Goal: Task Accomplishment & Management: Use online tool/utility

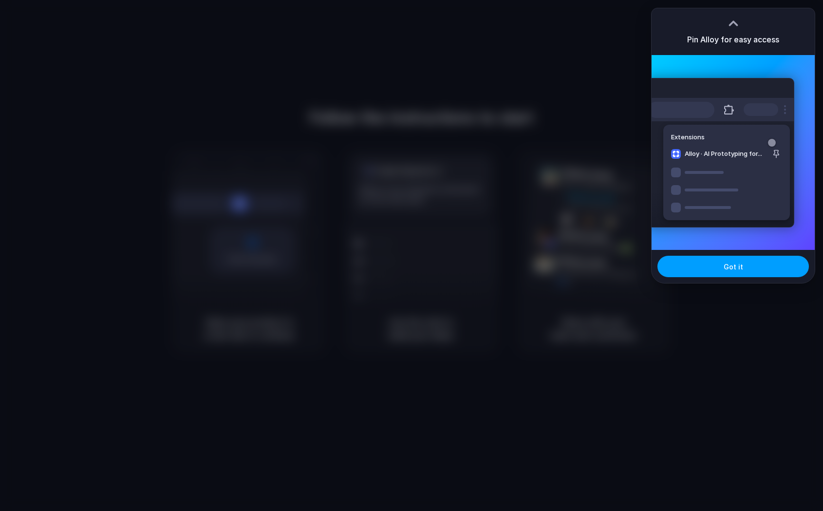
click at [763, 275] on button "Got it" at bounding box center [734, 266] width 152 height 21
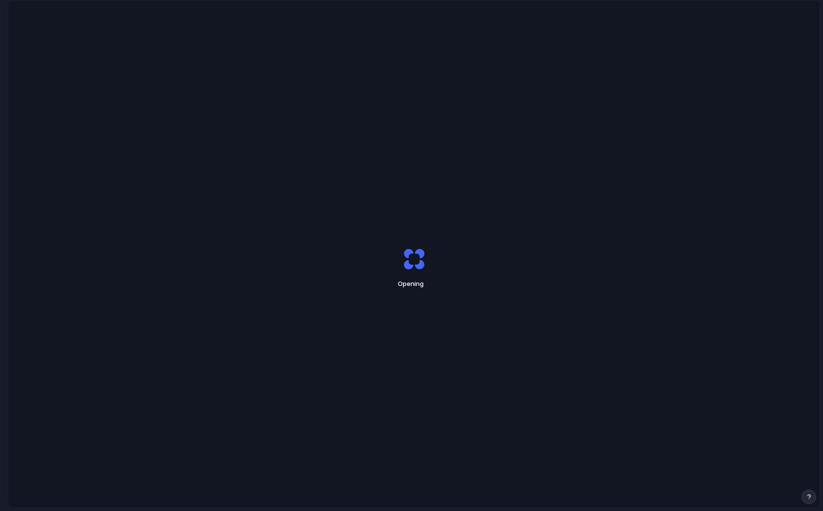
scroll to position [9, 0]
type input "**********"
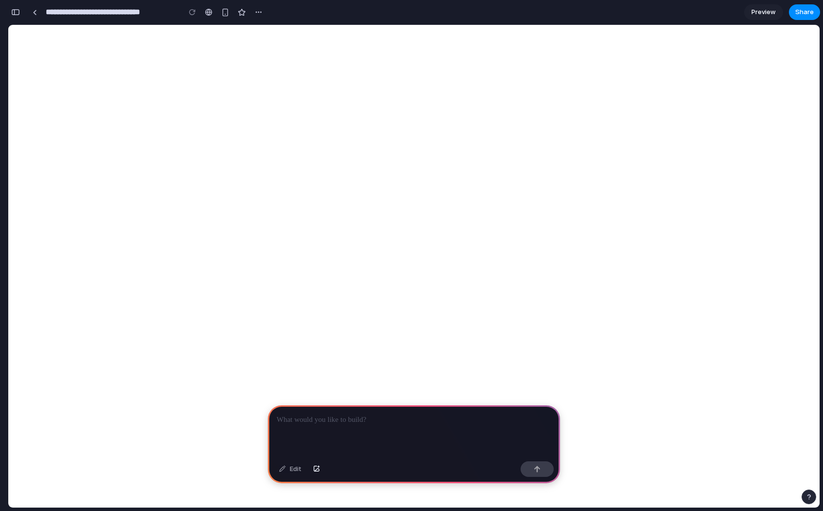
click at [362, 442] on div at bounding box center [414, 431] width 292 height 52
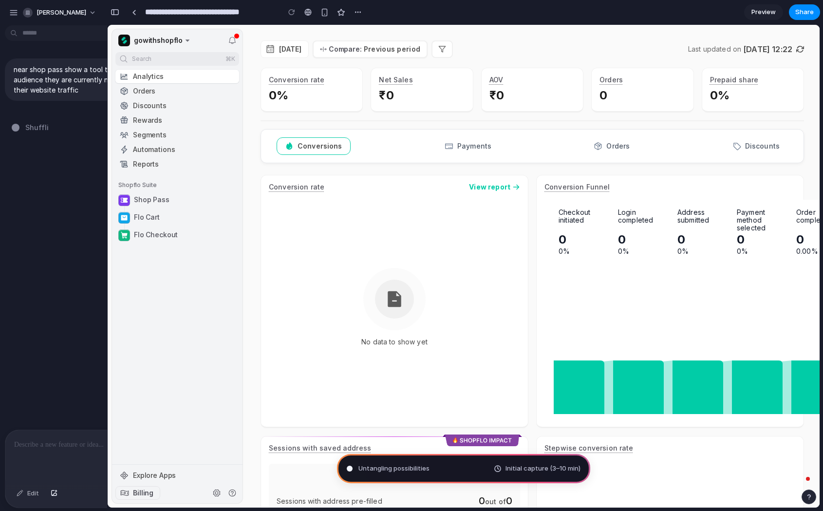
type input "**********"
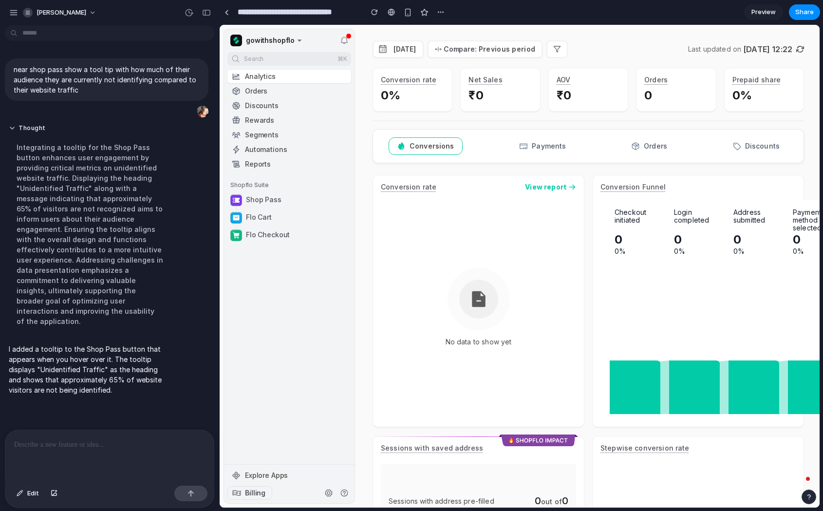
scroll to position [13, 0]
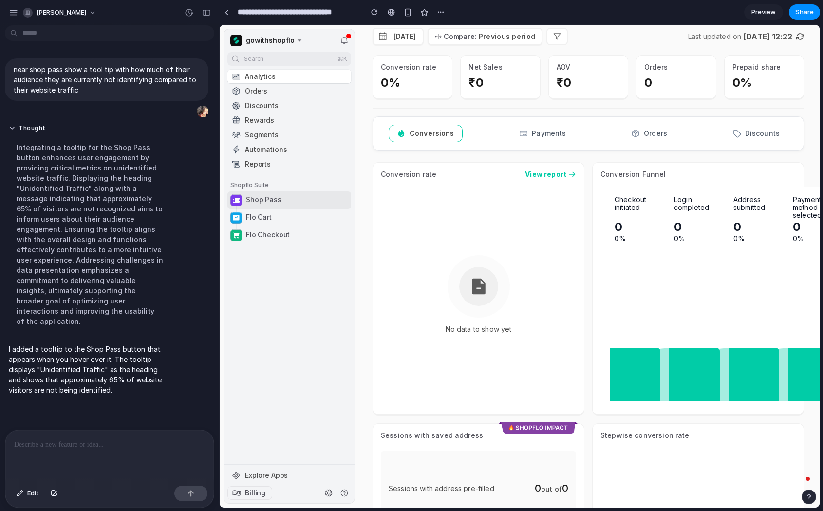
click at [279, 199] on span "Shop Pass" at bounding box center [264, 199] width 36 height 11
click at [299, 205] on button "Shop Pass" at bounding box center [290, 200] width 124 height 18
click at [276, 194] on button "Shop Pass" at bounding box center [290, 200] width 124 height 18
click at [343, 37] on icon at bounding box center [344, 40] width 9 height 9
click at [267, 196] on span "Shop Pass" at bounding box center [264, 199] width 36 height 11
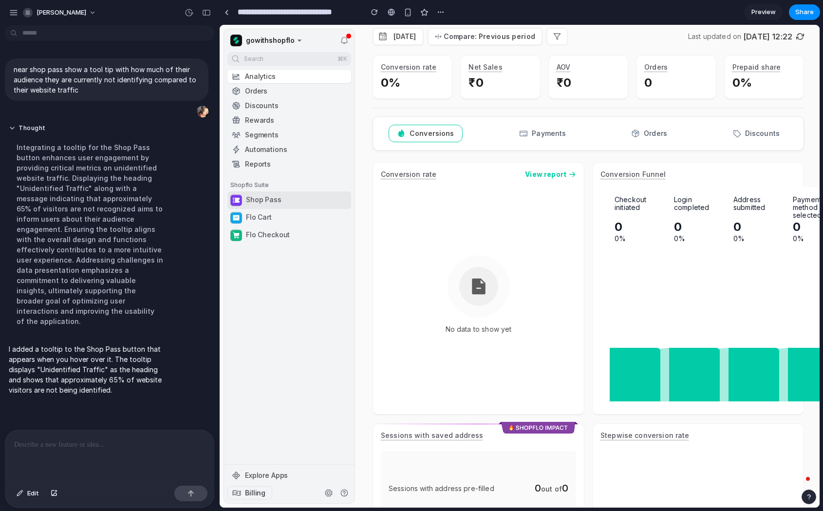
click at [232, 199] on icon at bounding box center [236, 200] width 8 height 8
click at [303, 204] on button "Shop Pass" at bounding box center [290, 200] width 124 height 18
click at [66, 441] on p at bounding box center [109, 445] width 191 height 12
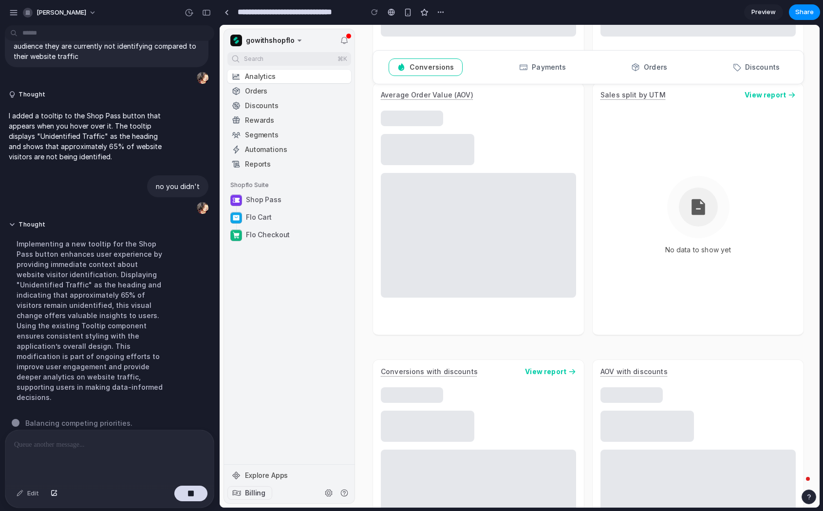
scroll to position [2330, 0]
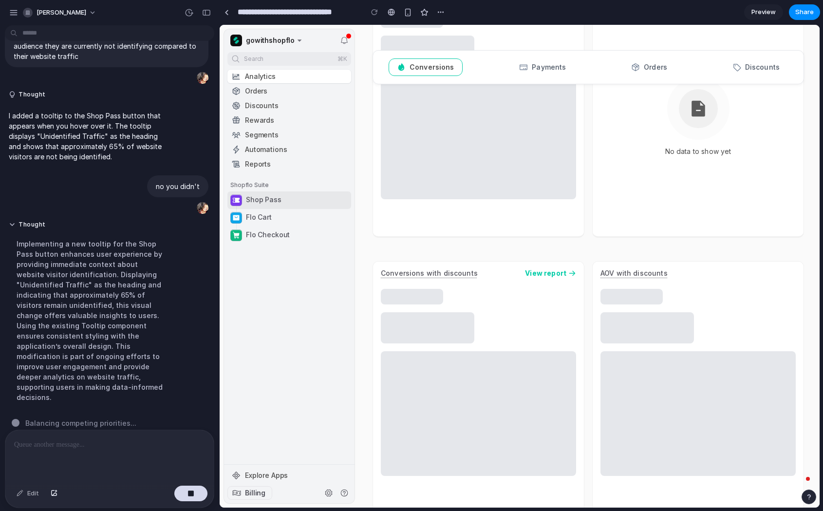
click at [270, 198] on span "Shop Pass" at bounding box center [264, 199] width 36 height 11
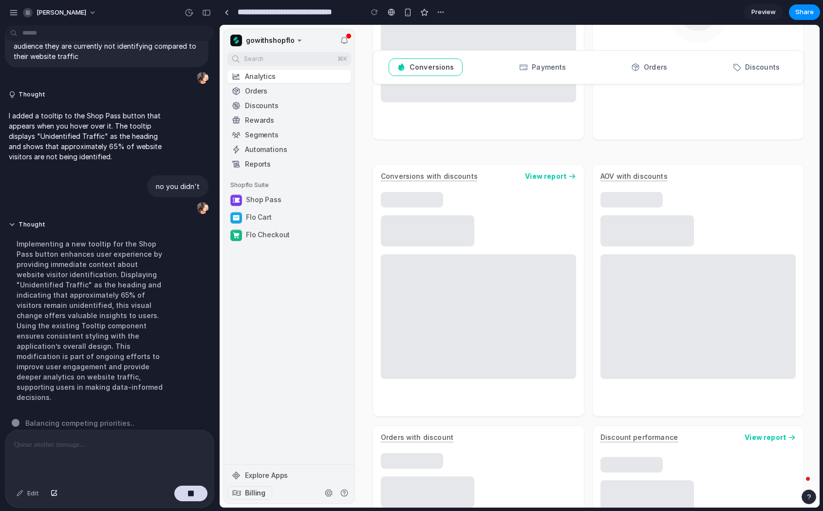
scroll to position [1998, 0]
